Goal: Information Seeking & Learning: Learn about a topic

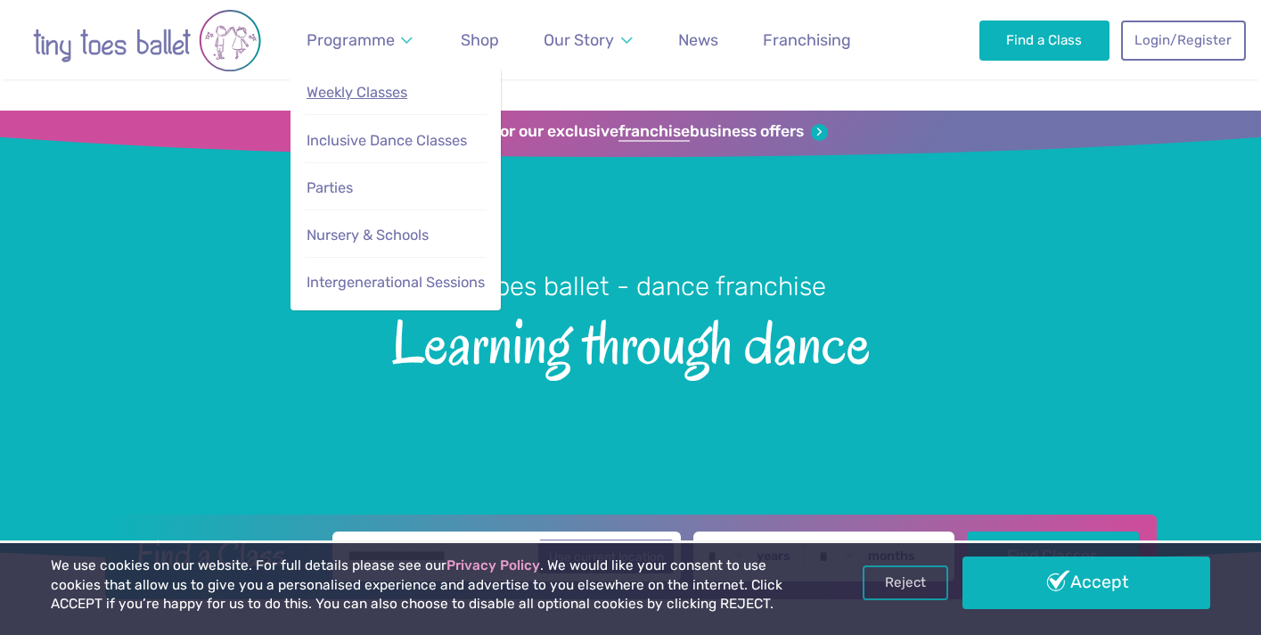
scroll to position [62, 0]
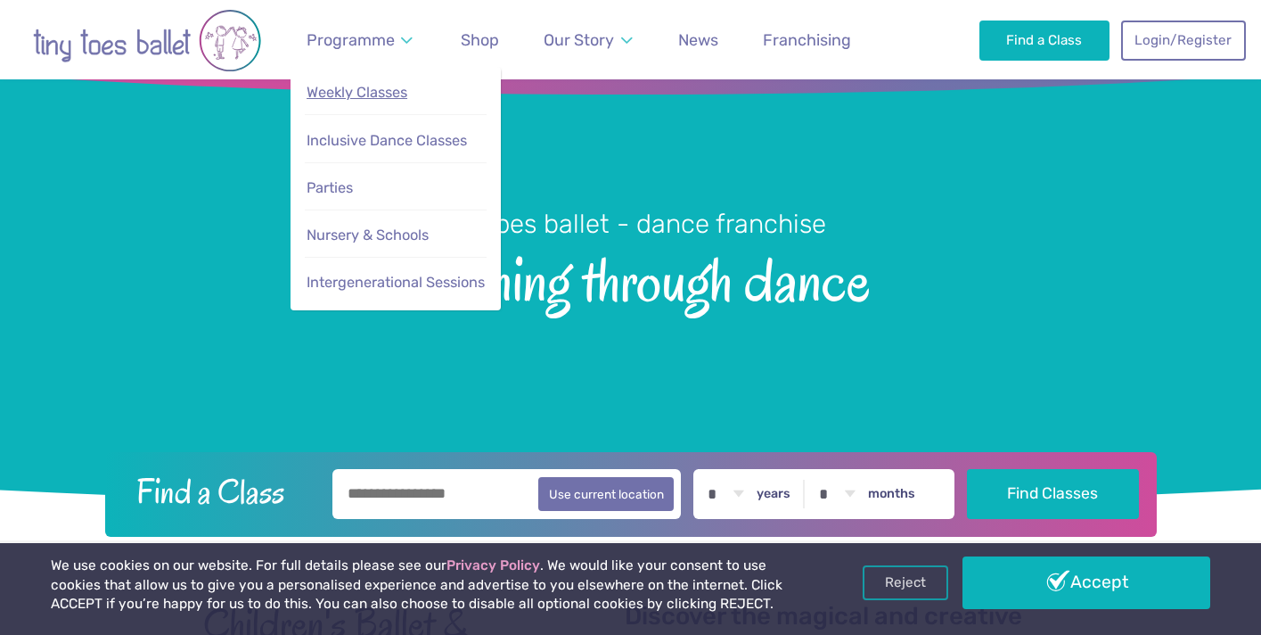
click at [345, 86] on span "Weekly Classes" at bounding box center [357, 92] width 101 height 17
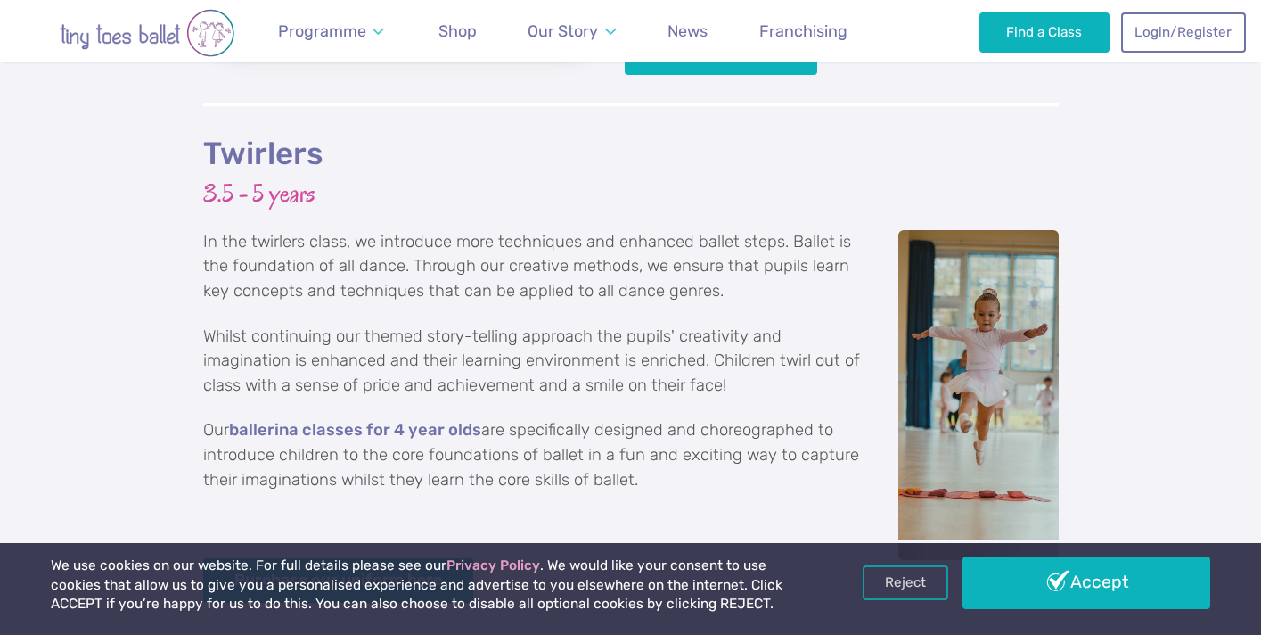
scroll to position [3130, 0]
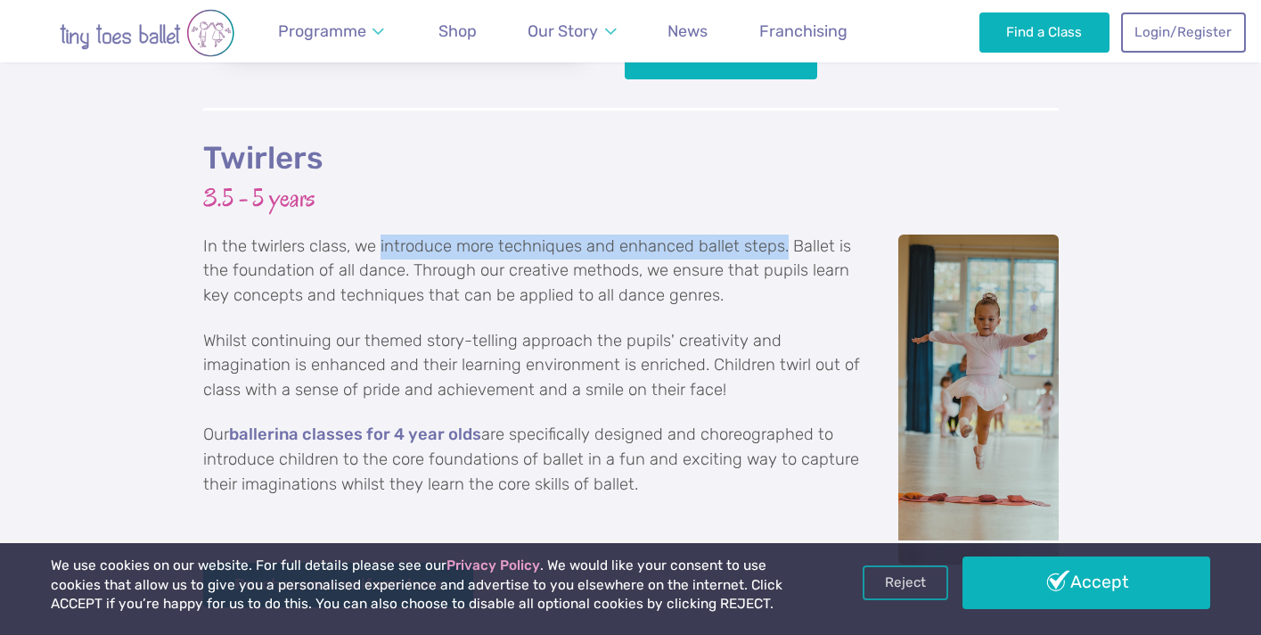
drag, startPoint x: 378, startPoint y: 222, endPoint x: 784, endPoint y: 222, distance: 406.4
click at [784, 234] on p "In the twirlers class, we introduce more techniques and enhanced ballet steps. …" at bounding box center [631, 271] width 856 height 74
copy p "introduce more techniques and enhanced ballet steps."
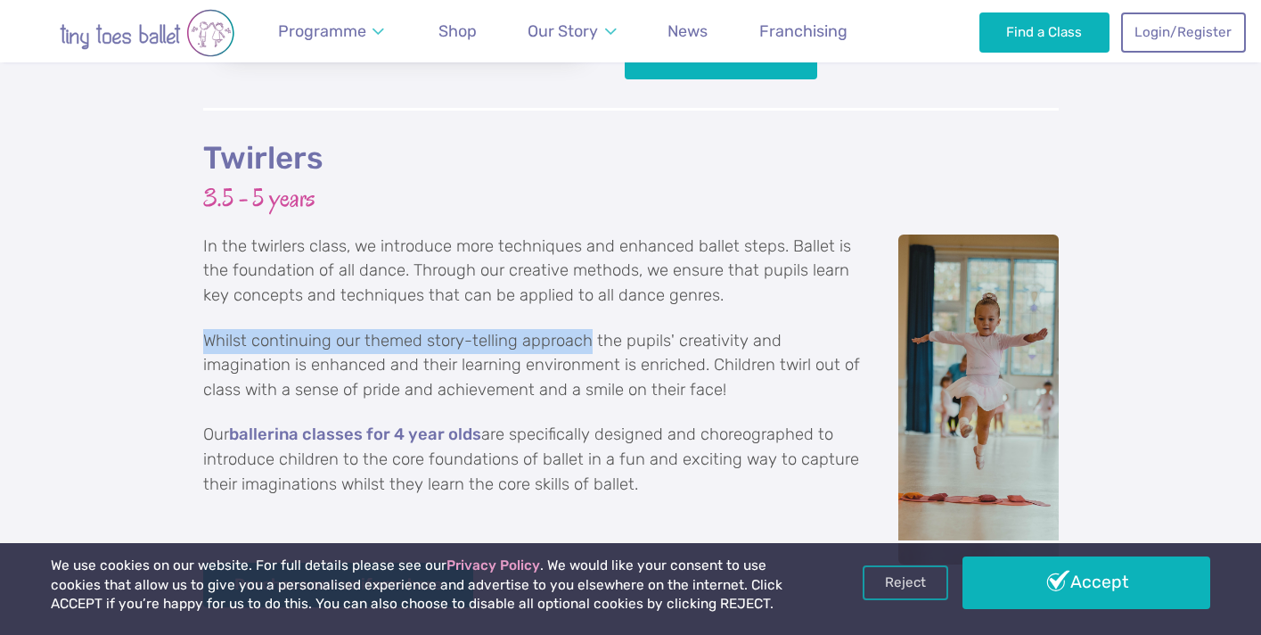
drag, startPoint x: 585, startPoint y: 315, endPoint x: 194, endPoint y: 307, distance: 390.4
click at [194, 307] on div "Twirlers 3.5 - 5 years In the twirlers class, we introduce more techniques and …" at bounding box center [630, 431] width 1261 height 647
copy p "Whilst continuing our themed story-telling approach"
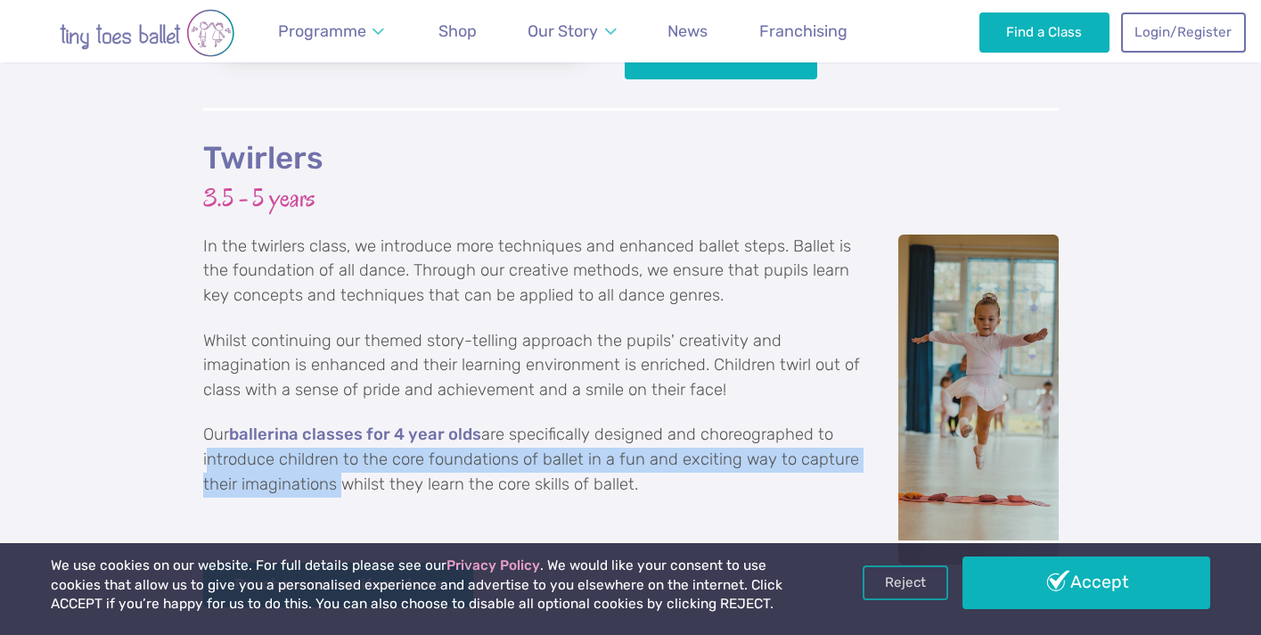
drag, startPoint x: 203, startPoint y: 435, endPoint x: 334, endPoint y: 463, distance: 134.1
click at [334, 463] on p "Our ballerina classes for 4 year olds are specifically designed and choreograph…" at bounding box center [631, 459] width 856 height 74
copy p "introduce children to the core foundations of ballet in a fun and exciting way …"
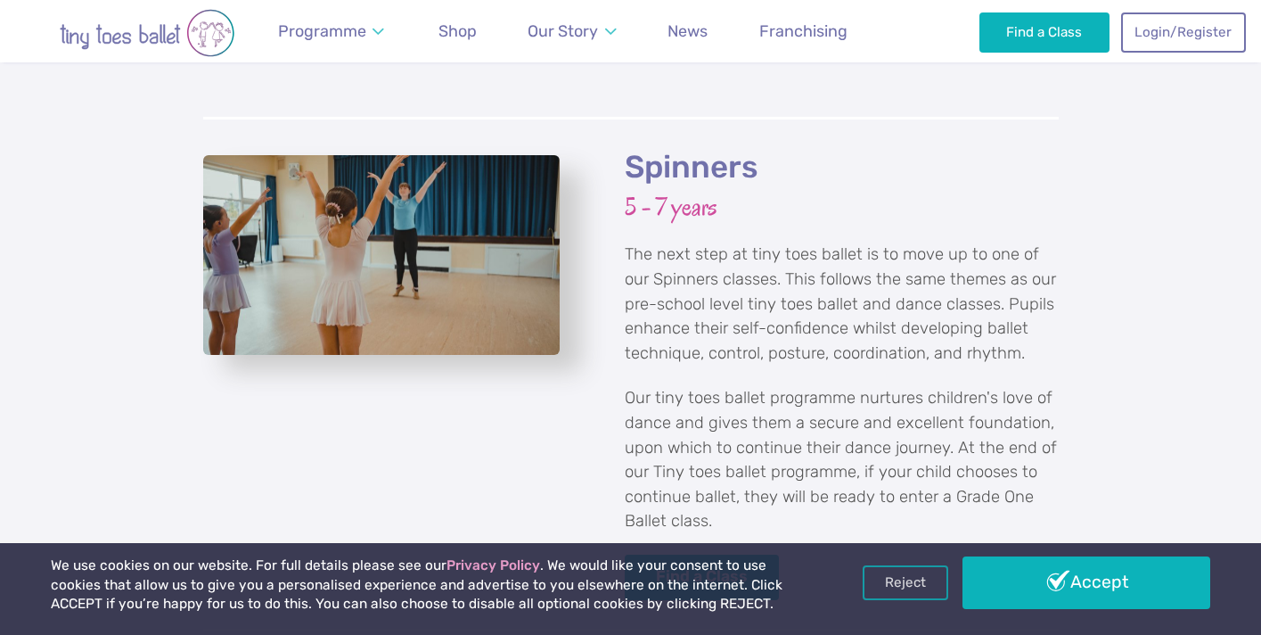
scroll to position [3743, 0]
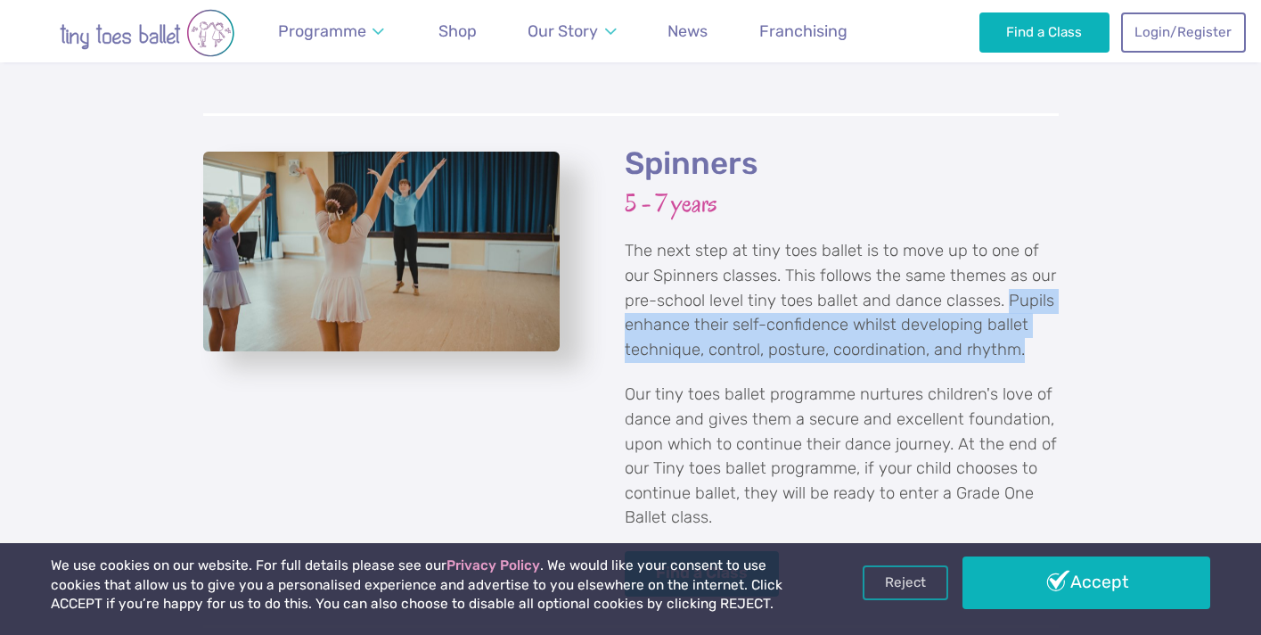
drag, startPoint x: 1008, startPoint y: 273, endPoint x: 1034, endPoint y: 329, distance: 61.8
click at [1034, 329] on p "The next step at tiny toes ballet is to move up to one of our Spinners classes.…" at bounding box center [842, 300] width 434 height 123
copy p "Pupils enhance their self-confidence whilst developing ballet technique, contro…"
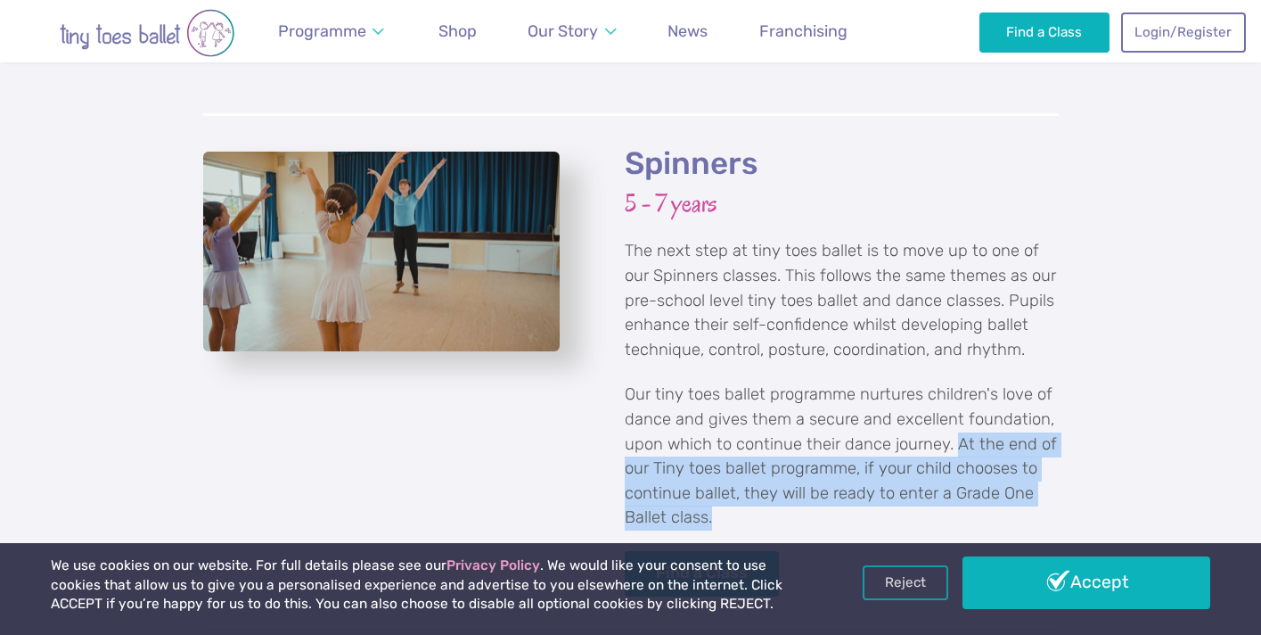
drag, startPoint x: 912, startPoint y: 483, endPoint x: 959, endPoint y: 422, distance: 76.8
click at [959, 422] on p "Our tiny toes ballet programme nurtures children's love of dance and gives them…" at bounding box center [842, 456] width 434 height 148
copy p "At the end of our Tiny toes ballet programme, if your child chooses to continue…"
